Goal: Task Accomplishment & Management: Manage account settings

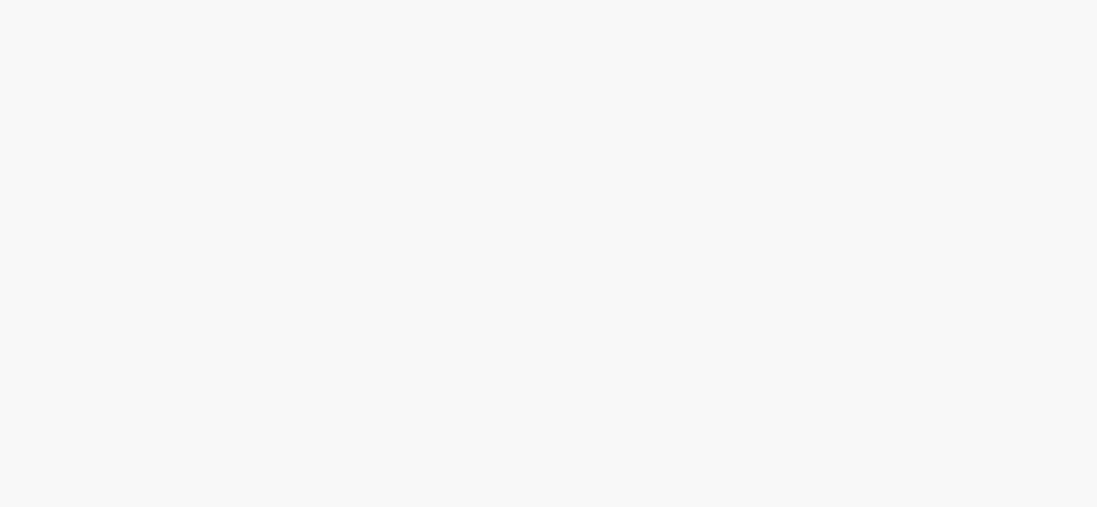
click at [681, 0] on html at bounding box center [548, 0] width 1097 height 0
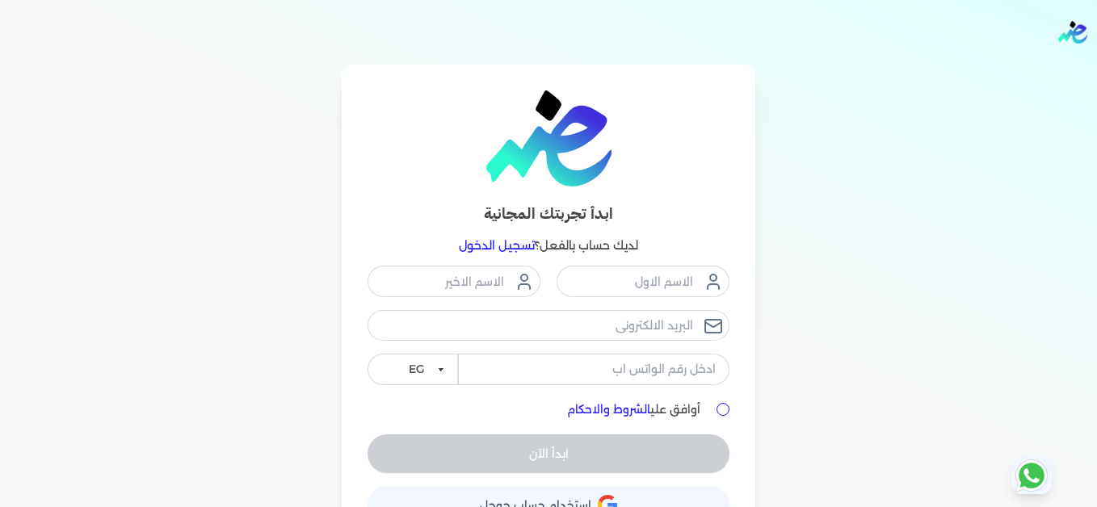
click at [506, 246] on link "تسجيل الدخول" at bounding box center [497, 245] width 76 height 15
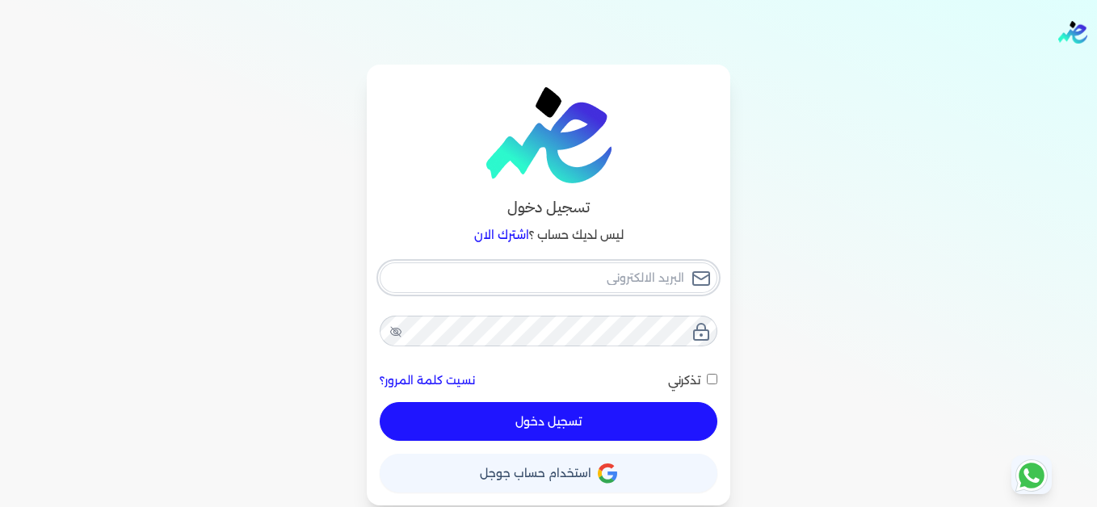
click at [512, 269] on input "email" at bounding box center [549, 278] width 338 height 31
type input "[EMAIL_ADDRESS][DOMAIN_NAME]"
click at [380, 402] on button "تسجيل دخول" at bounding box center [549, 421] width 338 height 39
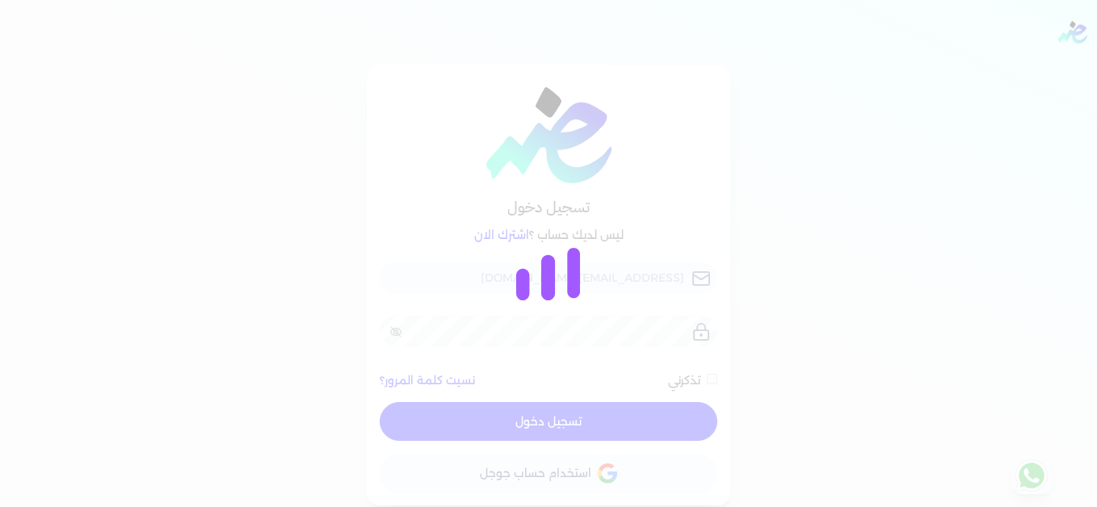
checkbox input "false"
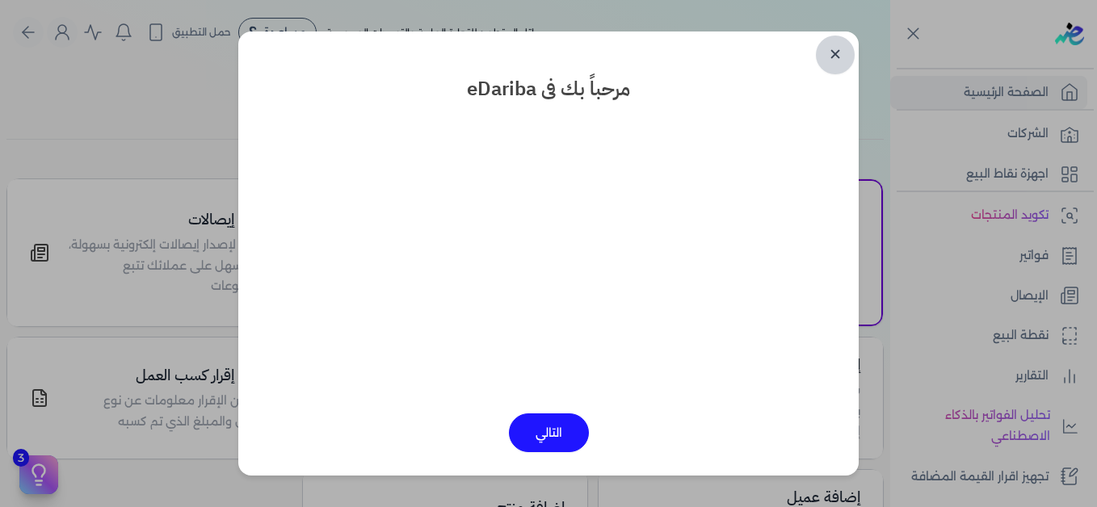
click at [833, 61] on link "✕" at bounding box center [835, 55] width 39 height 39
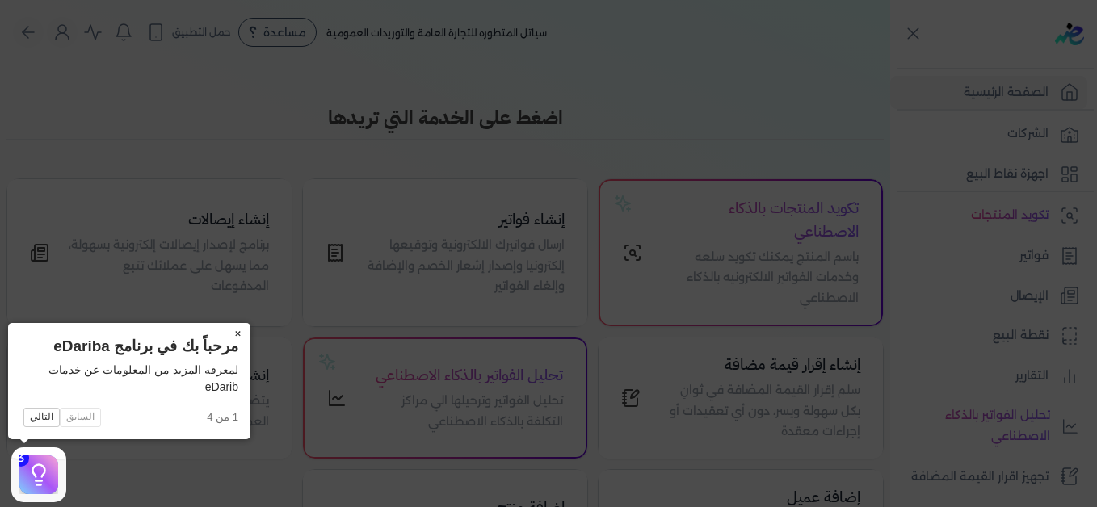
click at [239, 334] on button "×" at bounding box center [238, 334] width 26 height 23
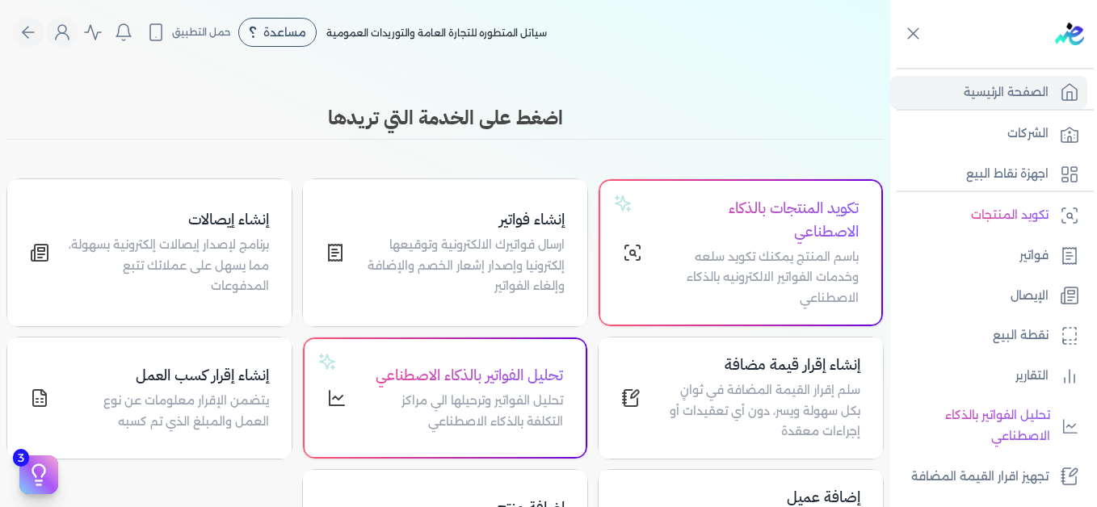
drag, startPoint x: 897, startPoint y: 272, endPoint x: 894, endPoint y: 290, distance: 18.1
click at [894, 290] on nav "الصفحة الرئيسية الشركات اجهزة نقاط البيع تكويد المنتجات فواتير الإيصال نقطة الب…" at bounding box center [993, 284] width 207 height 433
click at [849, 96] on div "Toggle Navigation الاسعار العمولات مساعدة خدمة العملاء دليل المستخدم تسجيل الدخ…" at bounding box center [445, 253] width 890 height 507
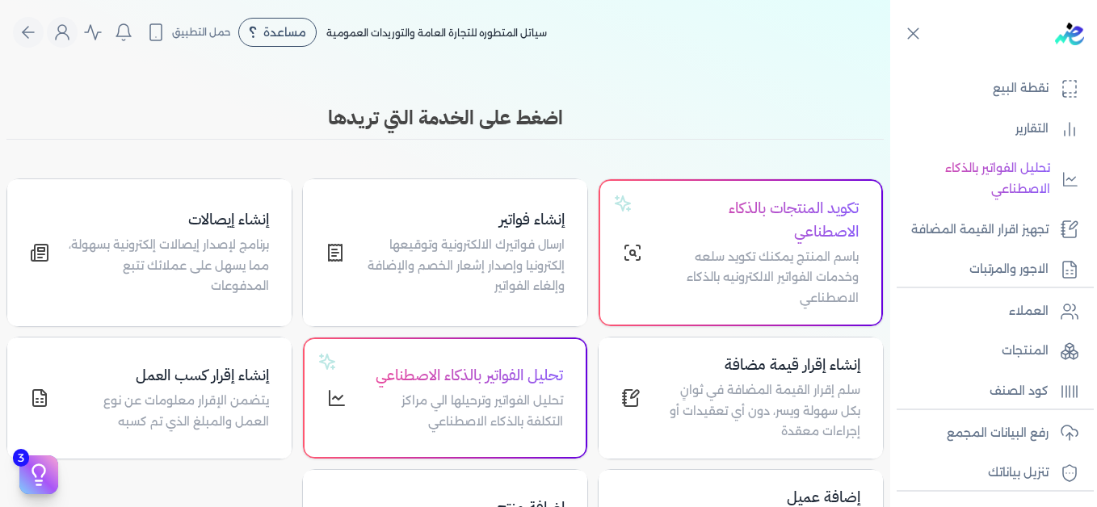
scroll to position [313, 0]
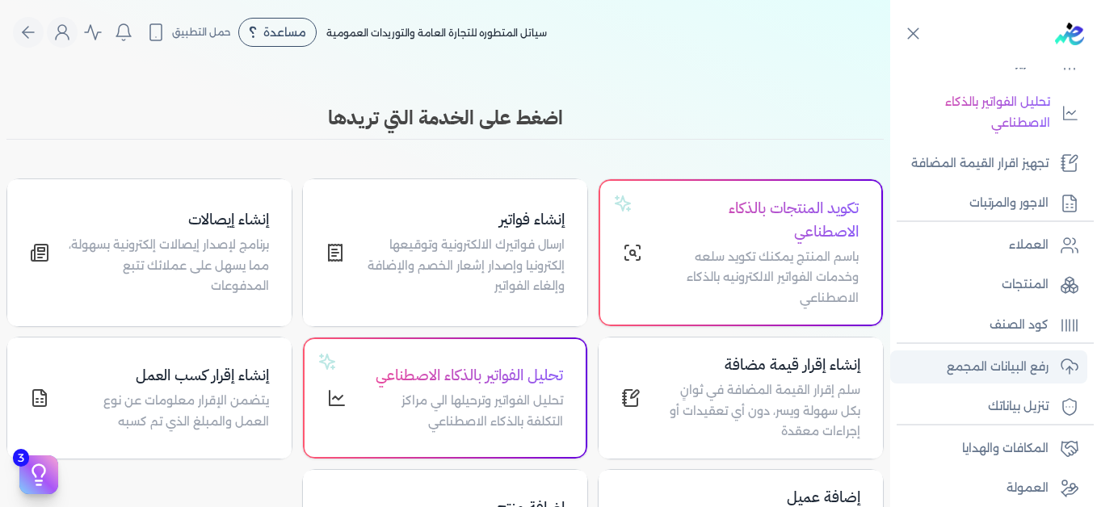
click at [960, 359] on p "رفع البيانات المجمع" at bounding box center [998, 367] width 102 height 21
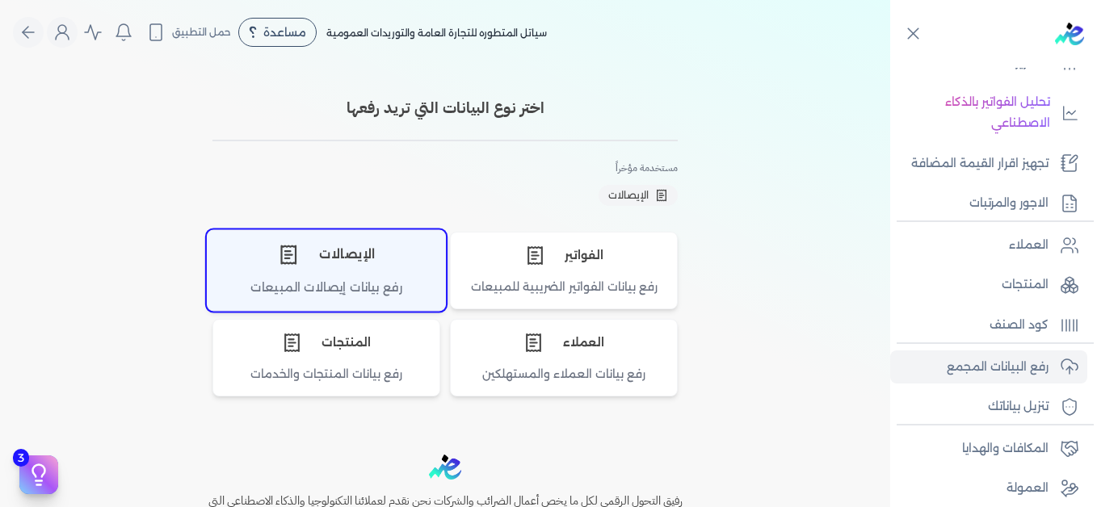
click at [306, 272] on div "الإيصالات" at bounding box center [326, 254] width 237 height 48
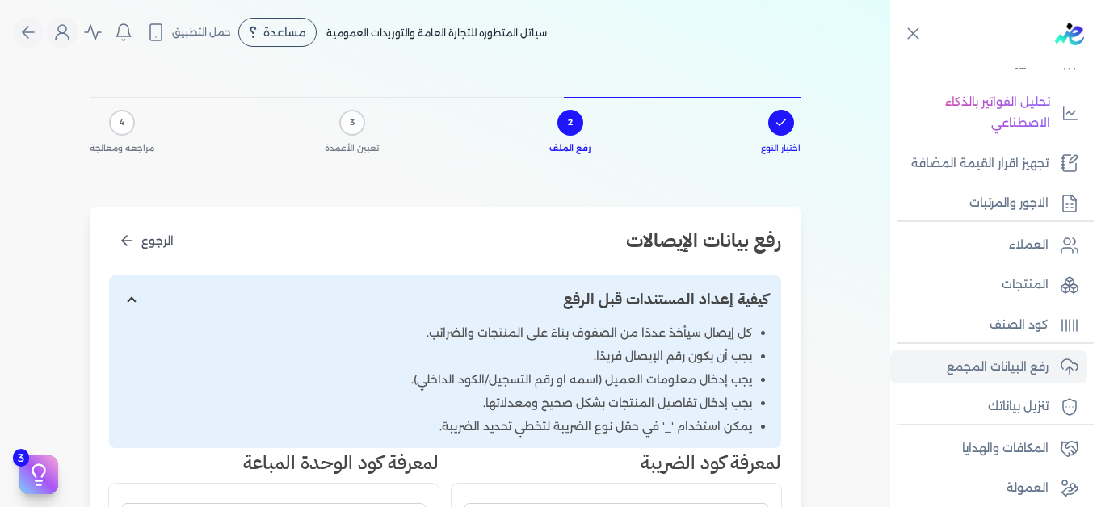
scroll to position [332, 0]
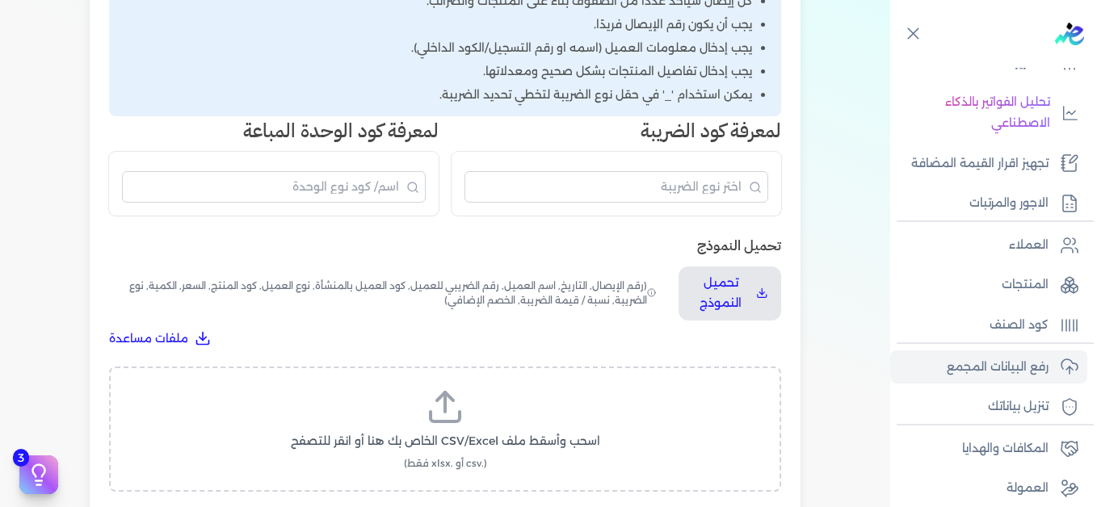
click at [445, 430] on label "اسحب وأسقط ملف CSV/Excel الخاص بك هنا أو انقر للتصفح (.csv أو .xlsx فقط)" at bounding box center [445, 429] width 630 height 83
click at [0, 0] on input "اسحب وأسقط ملف CSV/Excel الخاص بك هنا أو انقر للتصفح (.csv أو .xlsx فقط)" at bounding box center [0, 0] width 0 height 0
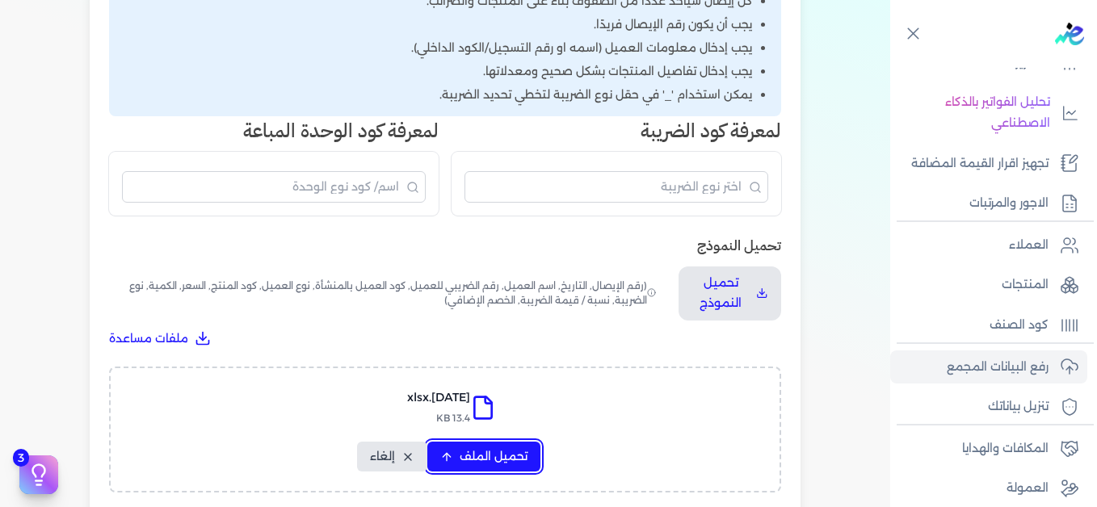
click at [486, 456] on span "تحميل الملف" at bounding box center [494, 456] width 68 height 17
select select "التاريخ"
select select "أسم العميل"
select select "نوع العميل"
select select "وصف البند"
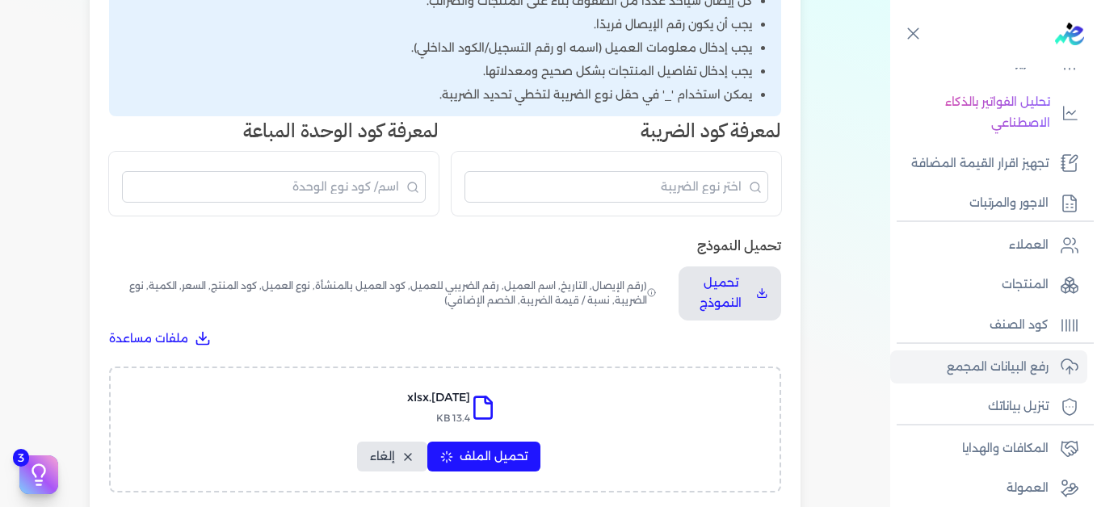
select select "السعر"
select select "الكمية"
select select "نوع الضريبة"
select select "نسبة / قيمة الضريبة"
select select "خصم اضافي"
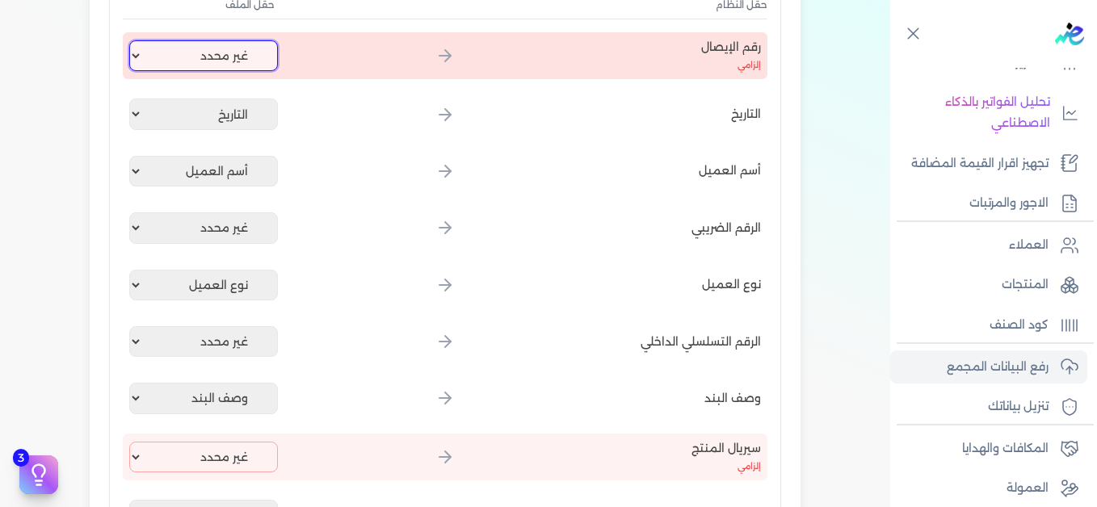
click at [187, 50] on select "غير محدد إيصال رقم التاريخ كود العميل بالمنشأة أسم العميل الرقم الضريبي للعميل …" at bounding box center [203, 55] width 149 height 31
select select "إيصال رقم"
click at [132, 40] on select "غير محدد إيصال رقم التاريخ كود العميل بالمنشأة أسم العميل الرقم الضريبي للعميل …" at bounding box center [203, 55] width 149 height 31
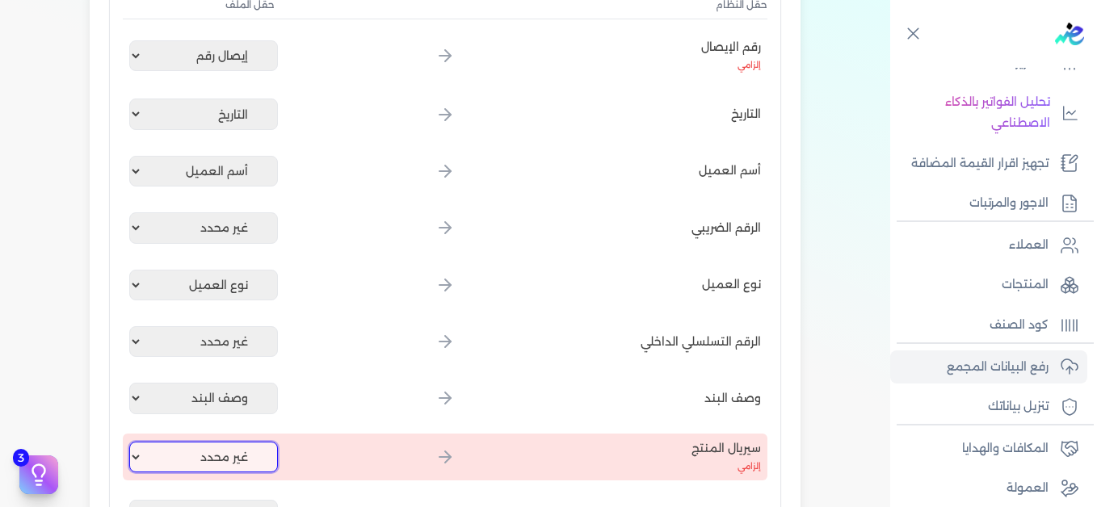
click at [233, 464] on select "غير محدد إيصال رقم التاريخ كود العميل بالمنشأة أسم العميل الرقم الضريبي للعميل …" at bounding box center [203, 457] width 149 height 31
select select "كود المنتج الداخلي"
click at [132, 442] on select "غير محدد إيصال رقم التاريخ كود العميل بالمنشأة أسم العميل الرقم الضريبي للعميل …" at bounding box center [203, 457] width 149 height 31
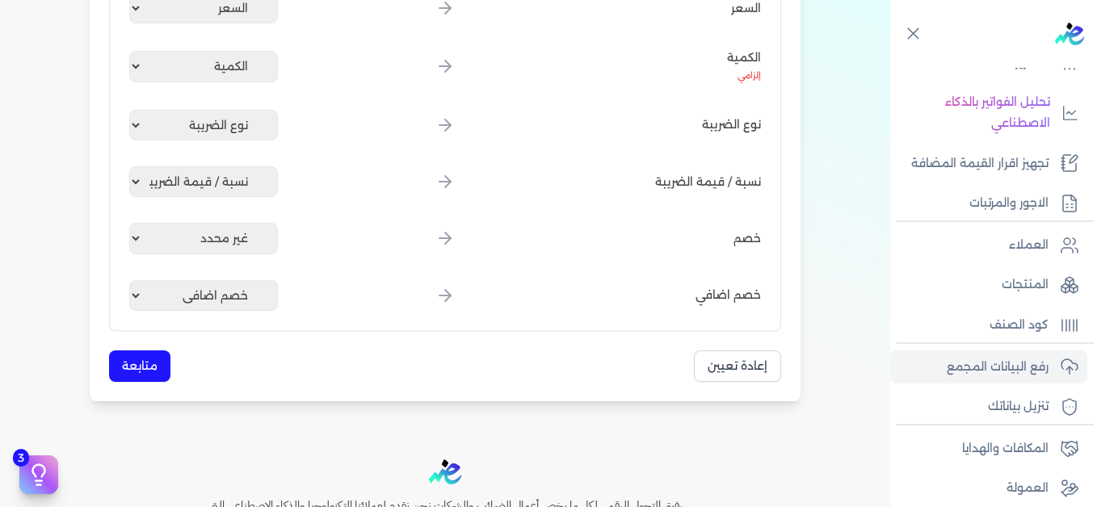
scroll to position [842, 0]
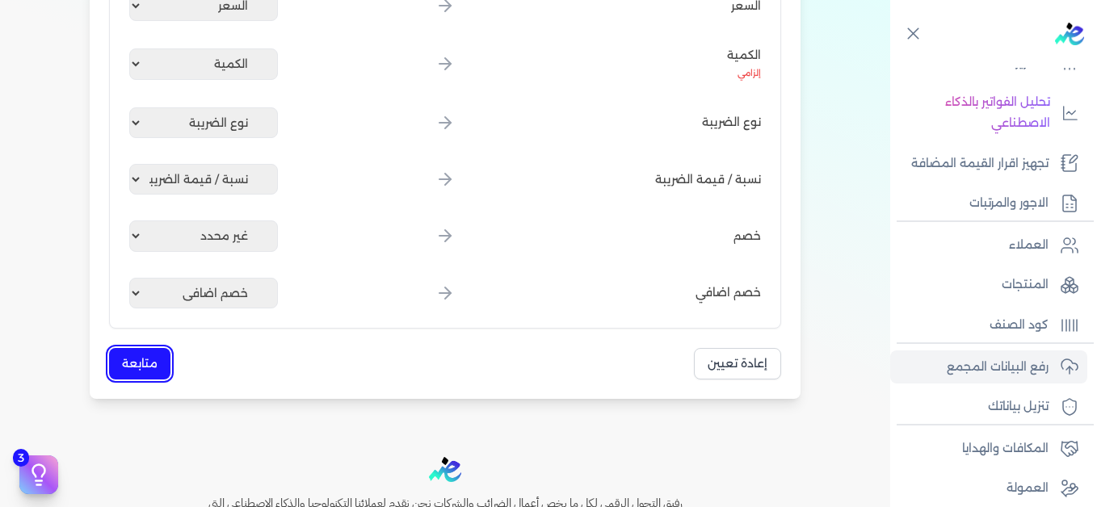
click at [132, 364] on button "متابعة" at bounding box center [139, 364] width 61 height 32
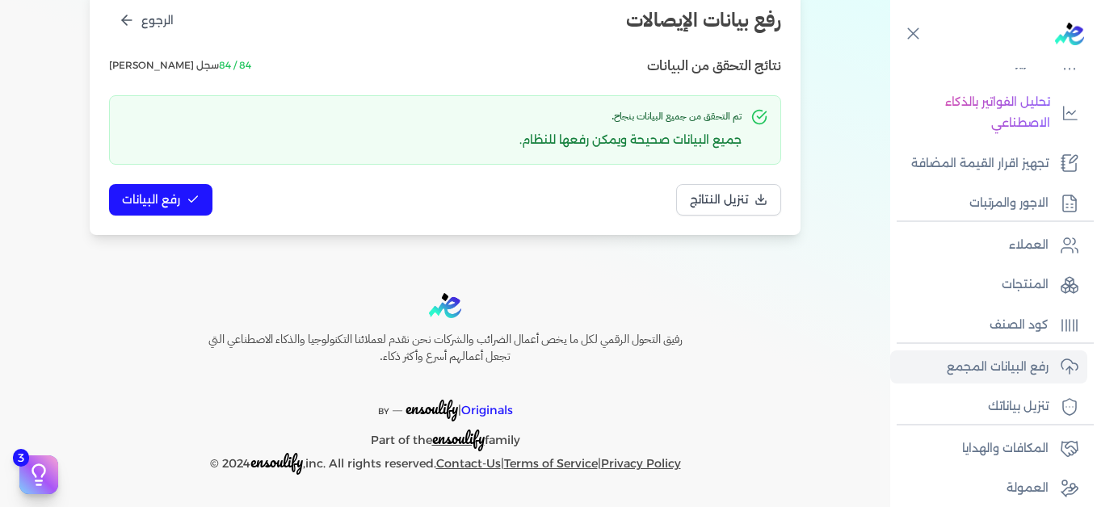
scroll to position [221, 0]
click at [174, 200] on span "رفع البيانات" at bounding box center [151, 199] width 58 height 17
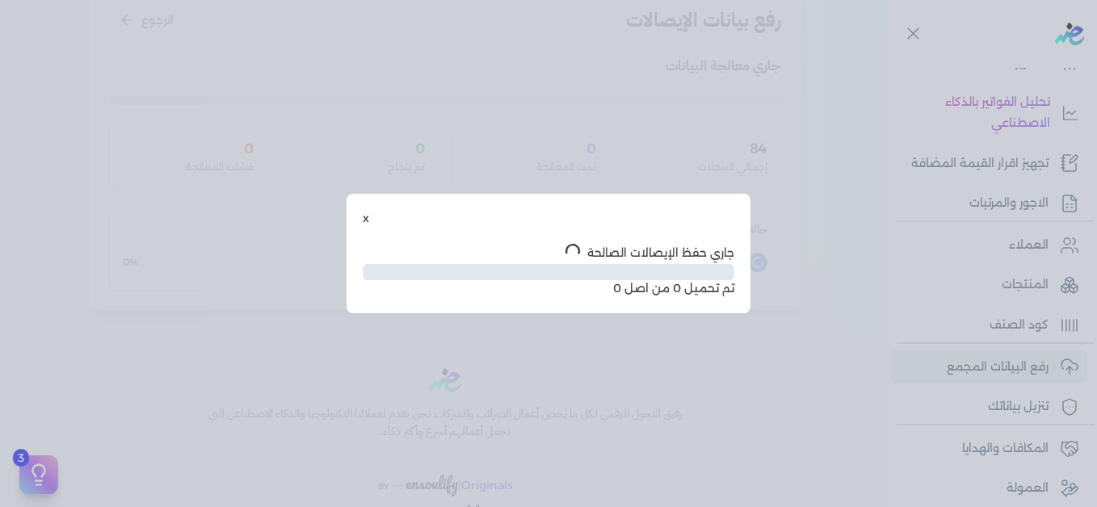
scroll to position [132, 0]
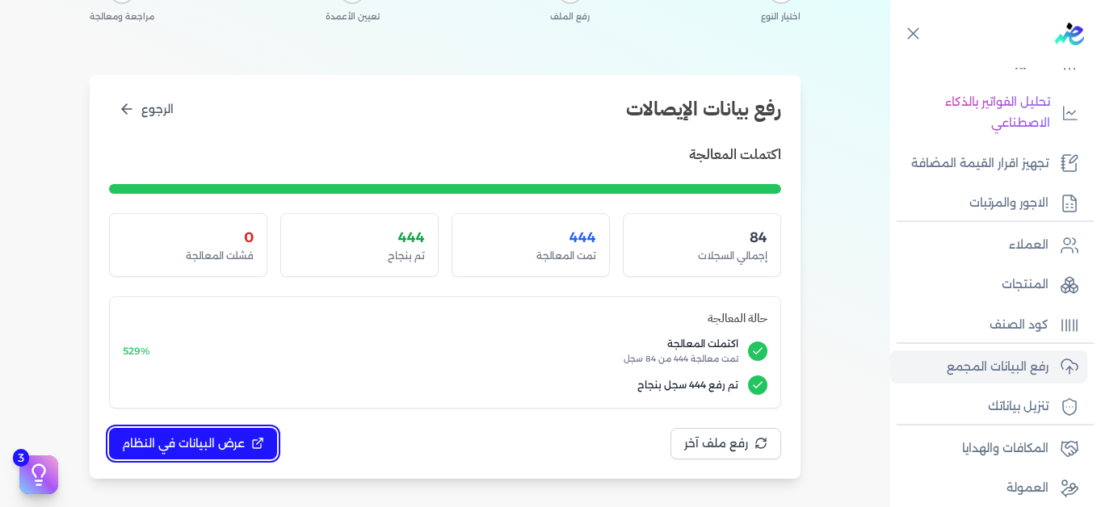
click at [191, 447] on span "عرض البيانات في النظام" at bounding box center [183, 443] width 123 height 17
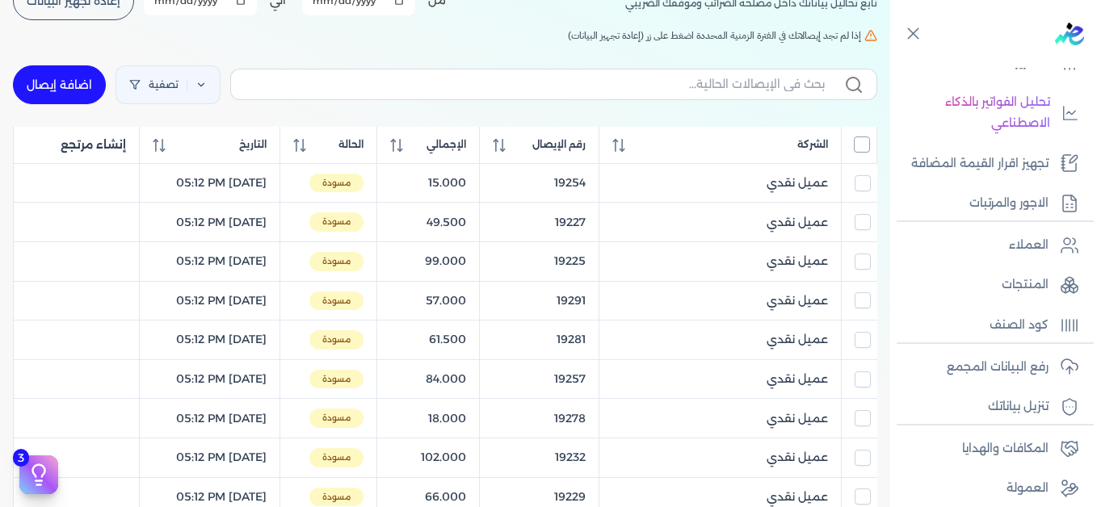
click at [855, 147] on input "All items unselected" at bounding box center [862, 145] width 16 height 16
checkbox input "true"
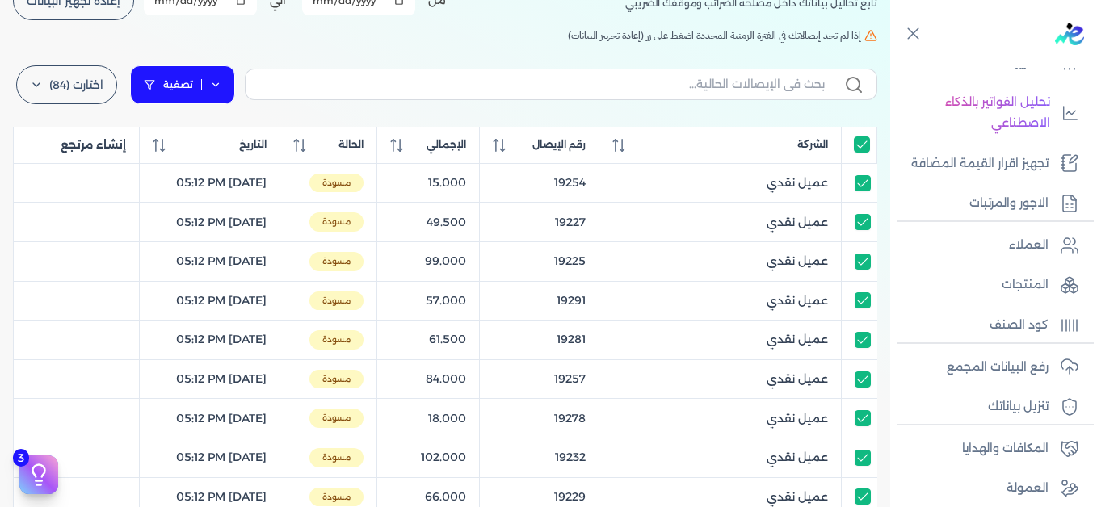
click at [231, 88] on link "تصفية" at bounding box center [182, 84] width 105 height 39
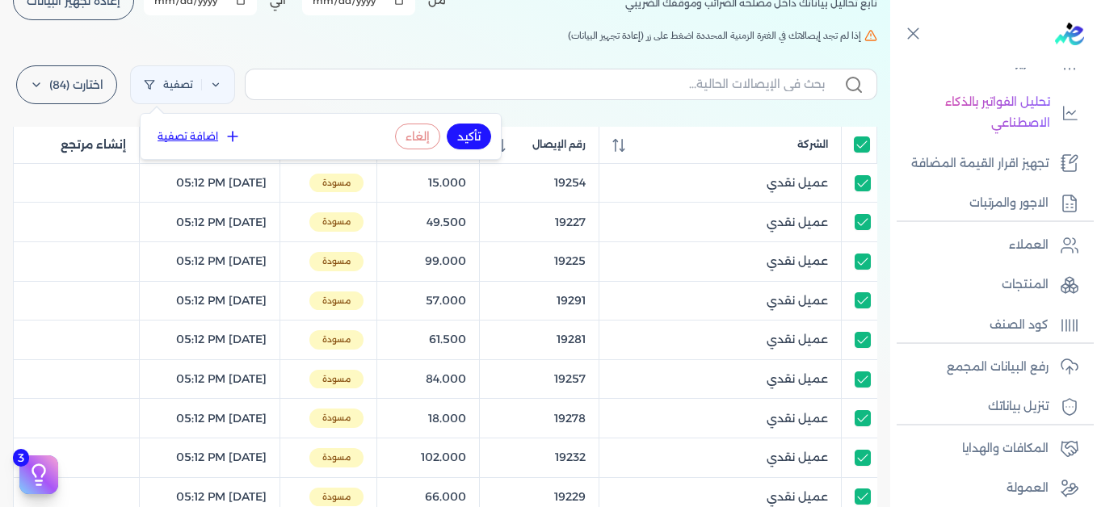
click at [187, 141] on button "اضافة تصفية" at bounding box center [199, 136] width 98 height 19
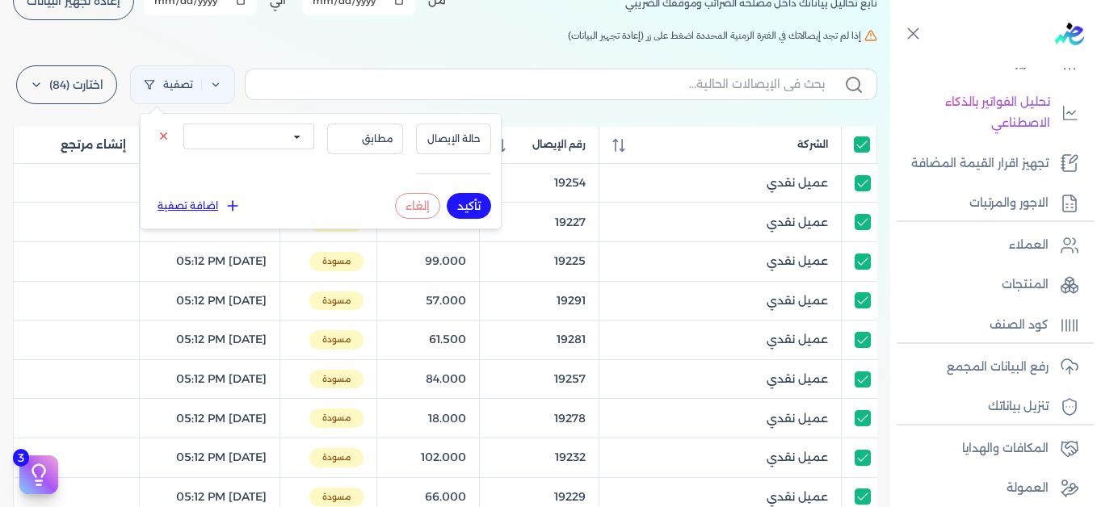
click at [271, 132] on select "الكل مقبولة غير مقبولة يتم مراجعتها ملغية مرفوضة مسودة" at bounding box center [248, 137] width 131 height 26
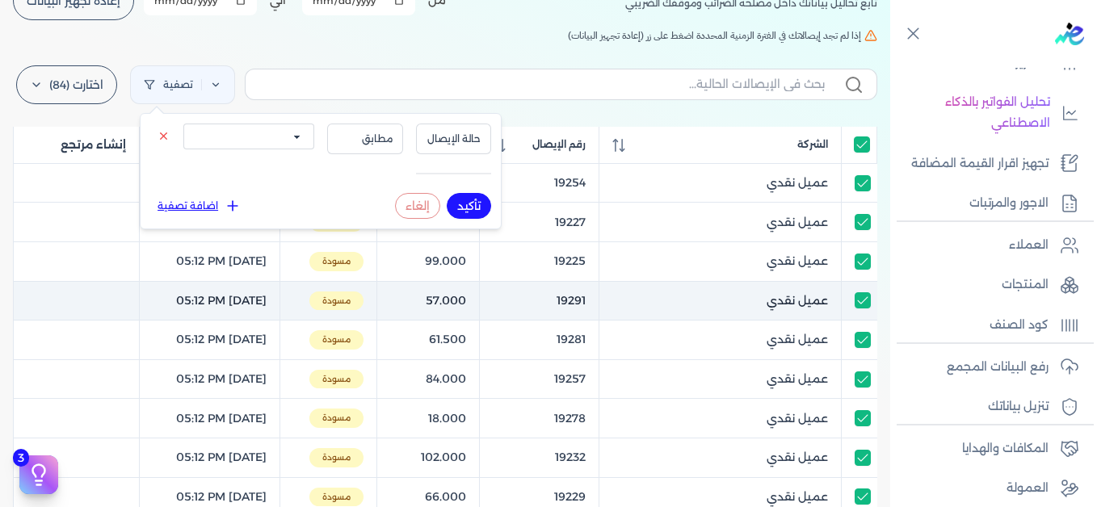
select select "draft"
click at [183, 124] on select "الكل مقبولة غير مقبولة يتم مراجعتها ملغية مرفوضة مسودة" at bounding box center [248, 137] width 131 height 26
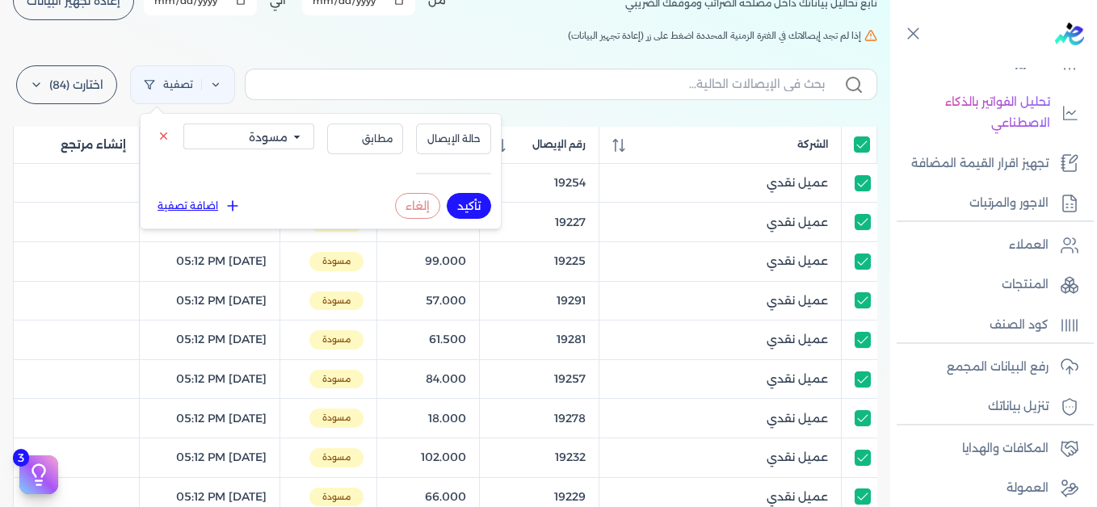
click at [465, 209] on button "تأكيد" at bounding box center [469, 206] width 44 height 26
click at [69, 80] on label "اختارت (84)" at bounding box center [66, 84] width 101 height 39
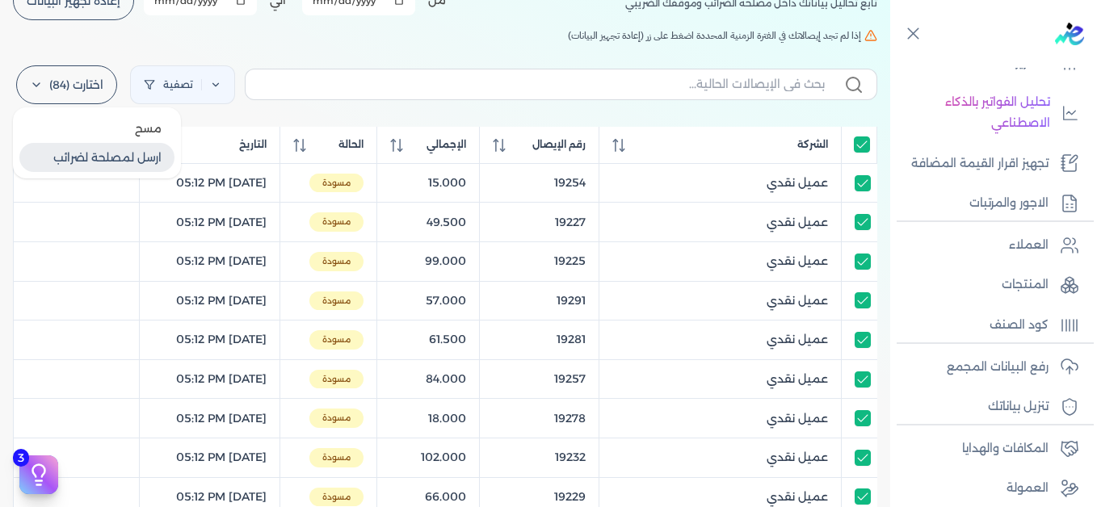
click at [73, 153] on button "ارسل لمصلحة لضرائب" at bounding box center [96, 157] width 155 height 29
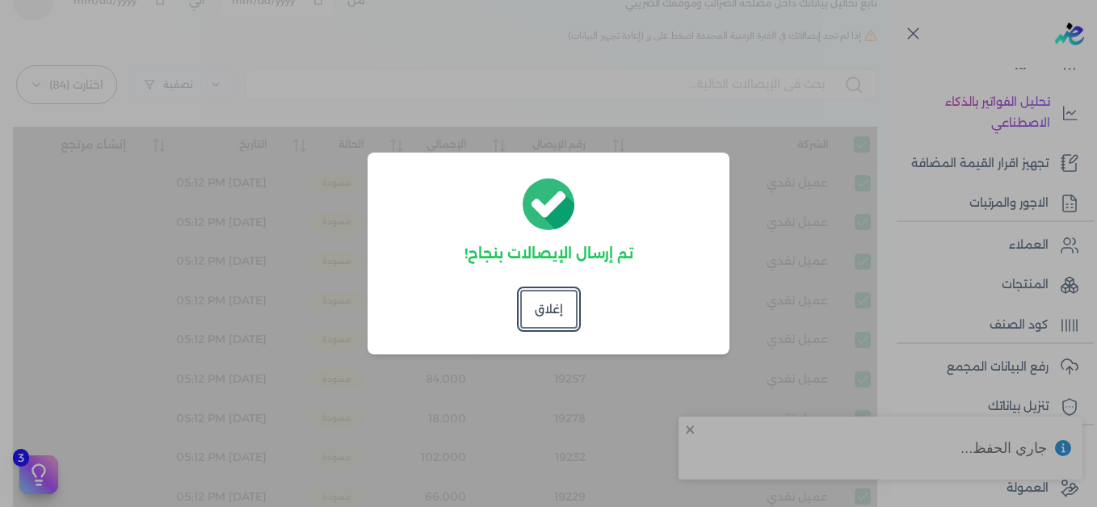
checkbox input "true"
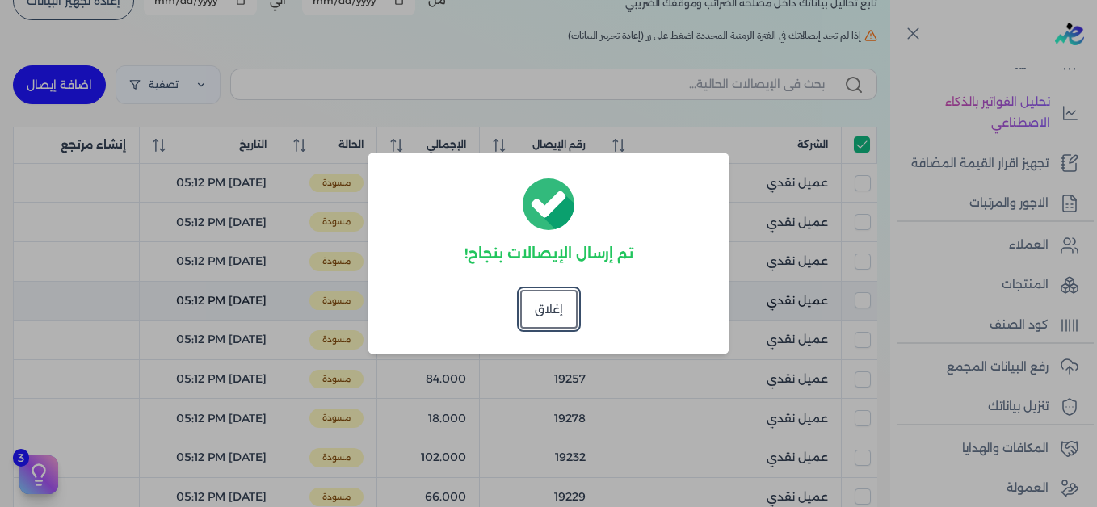
click at [544, 295] on button "إغلاق" at bounding box center [548, 309] width 57 height 39
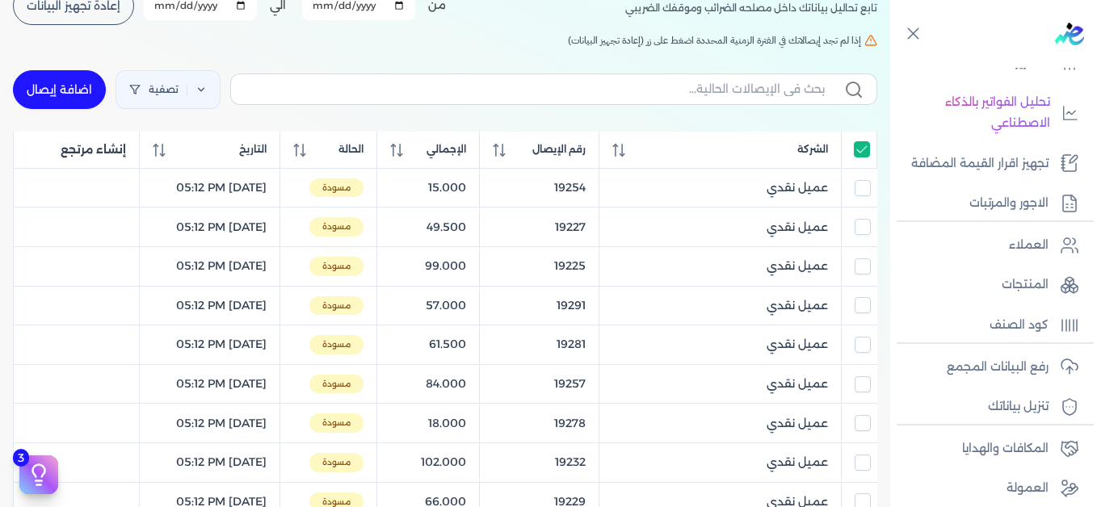
scroll to position [19, 0]
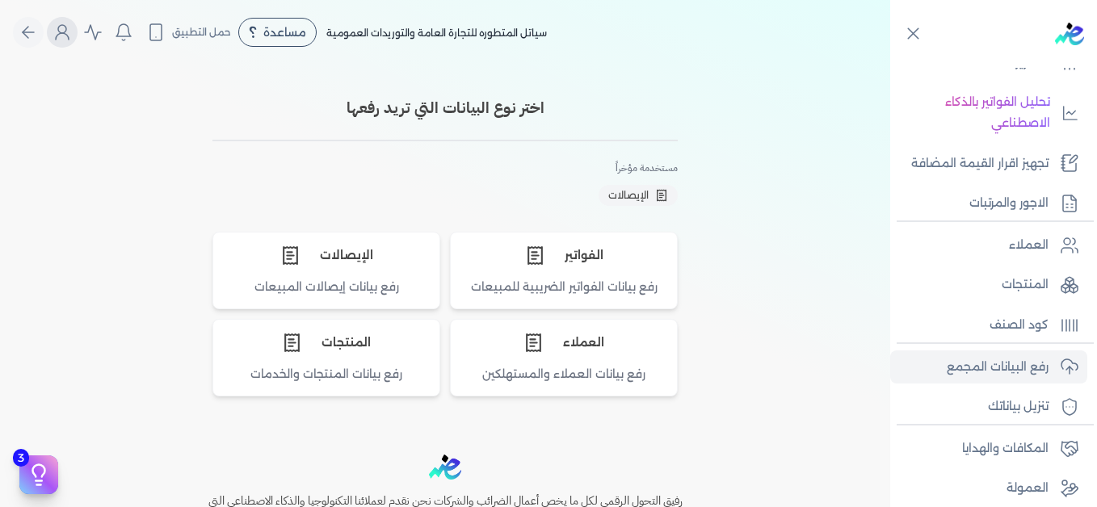
click at [69, 39] on icon "Global" at bounding box center [62, 32] width 19 height 19
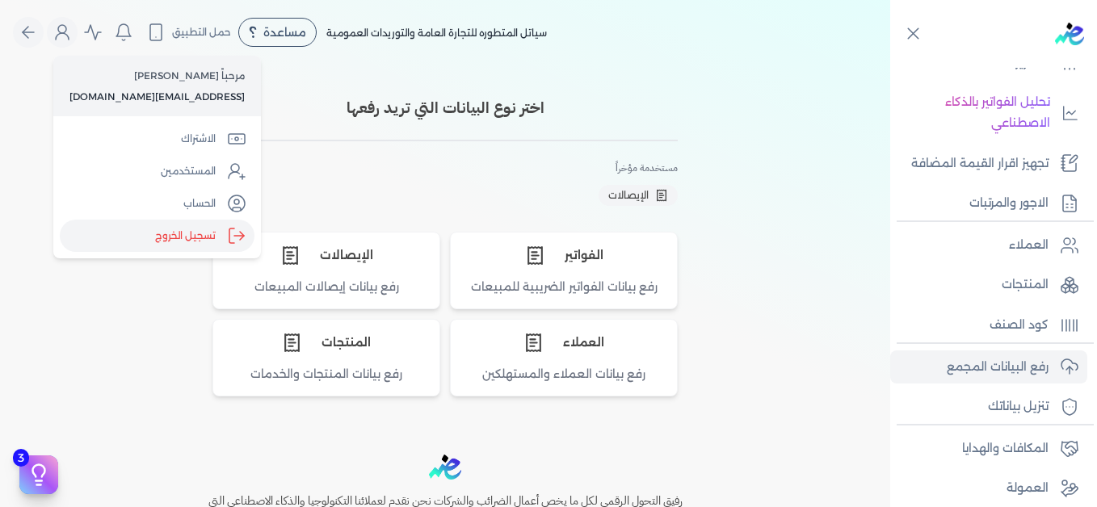
click at [179, 246] on label "تسجيل الخروج" at bounding box center [157, 236] width 195 height 32
click at [890, 65] on input "Close" at bounding box center [890, 65] width 0 height 0
